Goal: Transaction & Acquisition: Purchase product/service

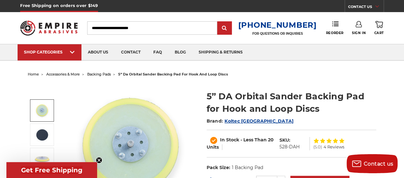
click at [45, 113] on img at bounding box center [42, 111] width 16 height 16
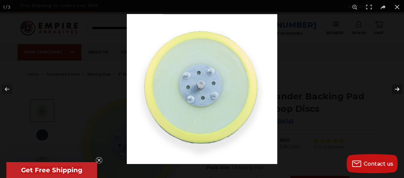
click at [395, 89] on button at bounding box center [393, 89] width 22 height 32
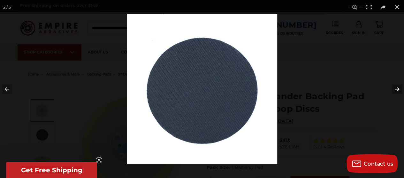
click at [395, 89] on button at bounding box center [393, 89] width 22 height 32
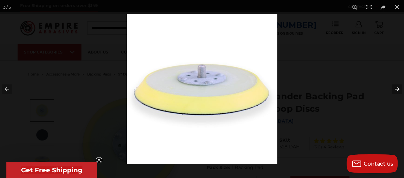
click at [395, 89] on button at bounding box center [393, 89] width 22 height 32
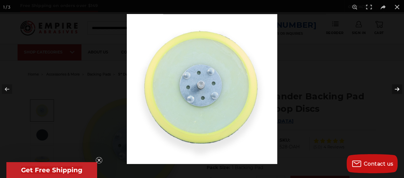
click at [395, 89] on button at bounding box center [393, 89] width 22 height 32
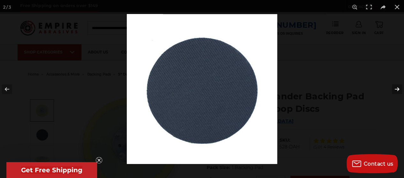
click at [395, 89] on button at bounding box center [393, 89] width 22 height 32
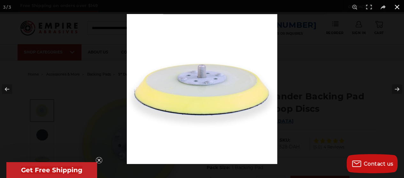
click at [394, 7] on button at bounding box center [397, 7] width 14 height 14
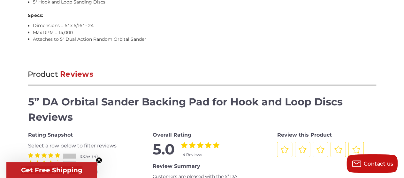
scroll to position [607, 0]
